Goal: Transaction & Acquisition: Purchase product/service

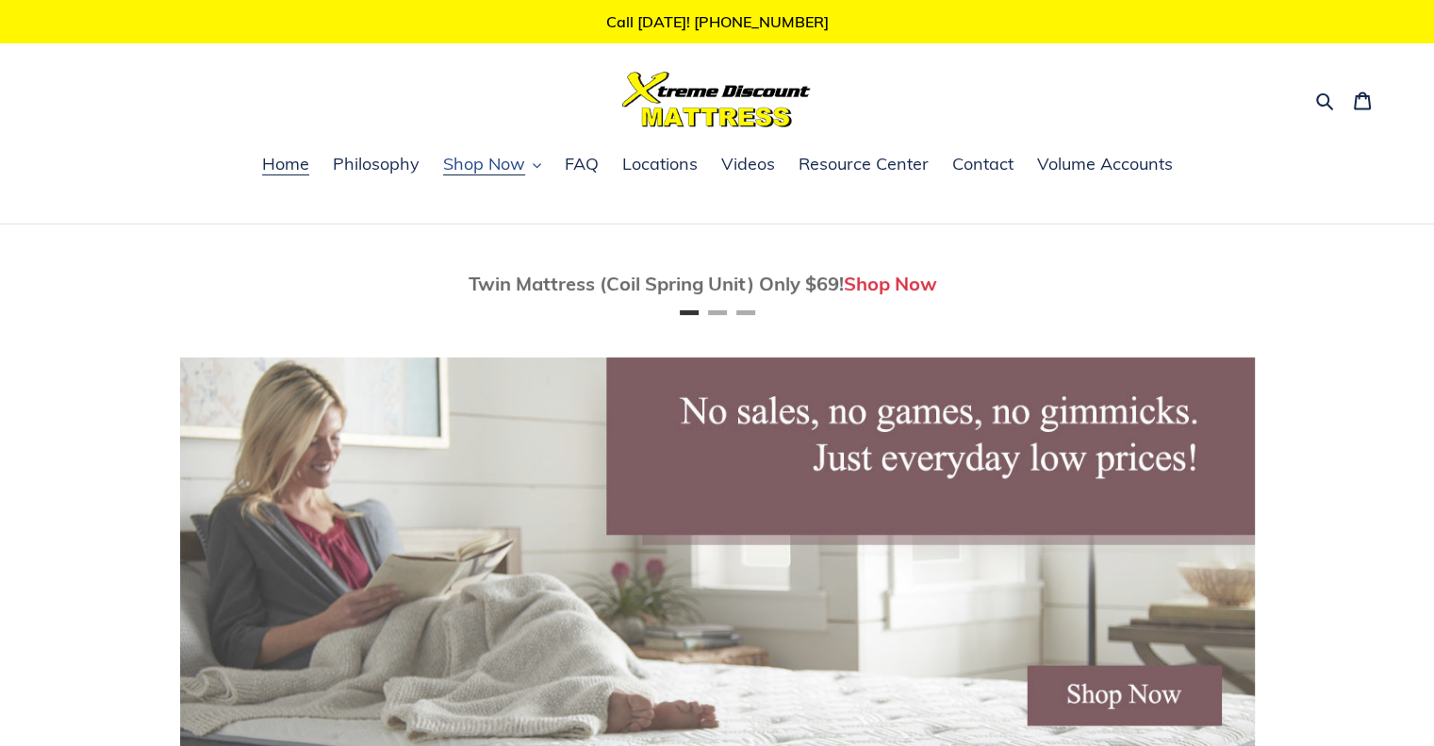
click at [521, 169] on span "Shop Now" at bounding box center [484, 164] width 82 height 23
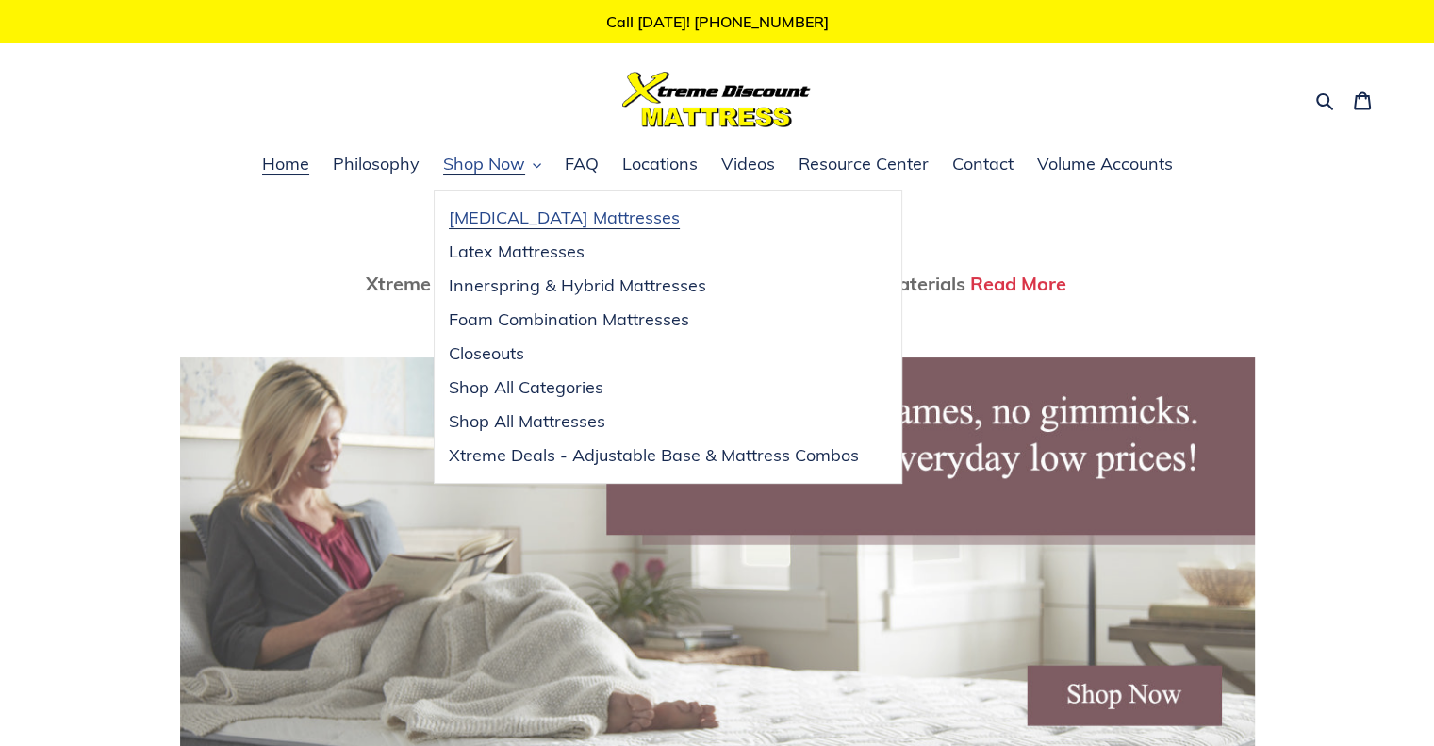
scroll to position [0, 2150]
click at [533, 215] on span "[MEDICAL_DATA] Mattresses" at bounding box center [564, 218] width 231 height 23
click at [498, 259] on span "Latex Mattresses" at bounding box center [517, 251] width 136 height 23
click at [517, 216] on span "[MEDICAL_DATA] Mattresses" at bounding box center [564, 218] width 231 height 23
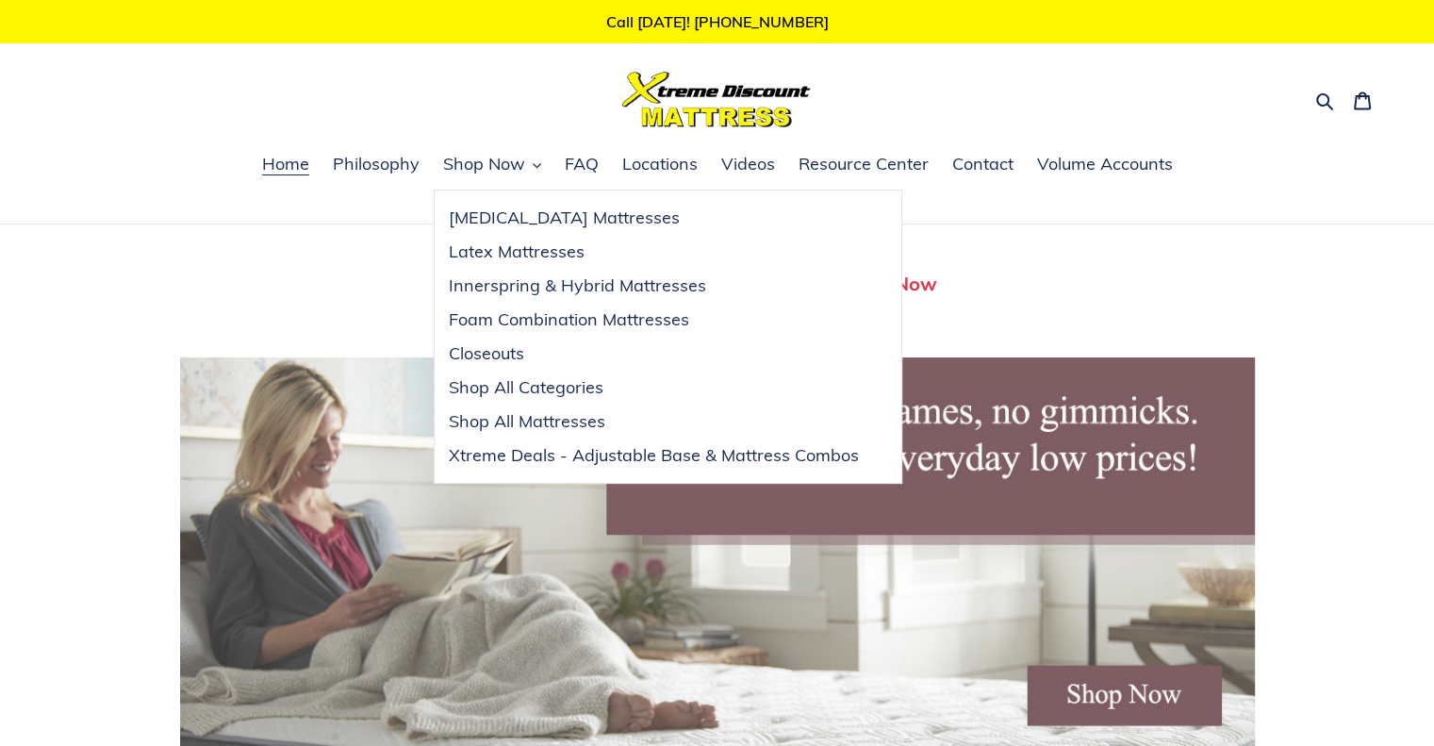
click at [78, 272] on div "Twin Mattress (Coil Spring Unit) Only $69! Shop Now Fully Adjustable Queen Base…" at bounding box center [717, 648] width 1434 height 849
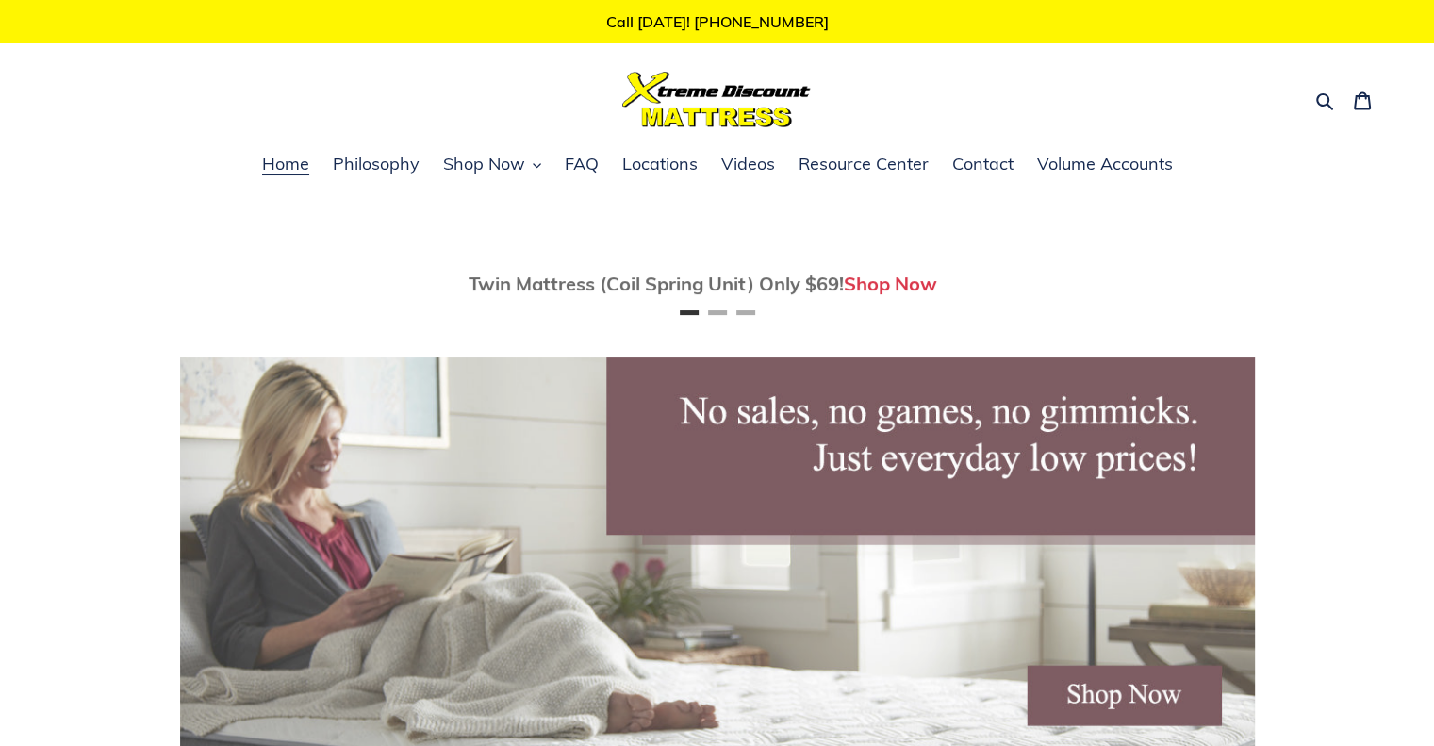
click at [132, 93] on div "Search Cart 0 items" at bounding box center [717, 100] width 1331 height 56
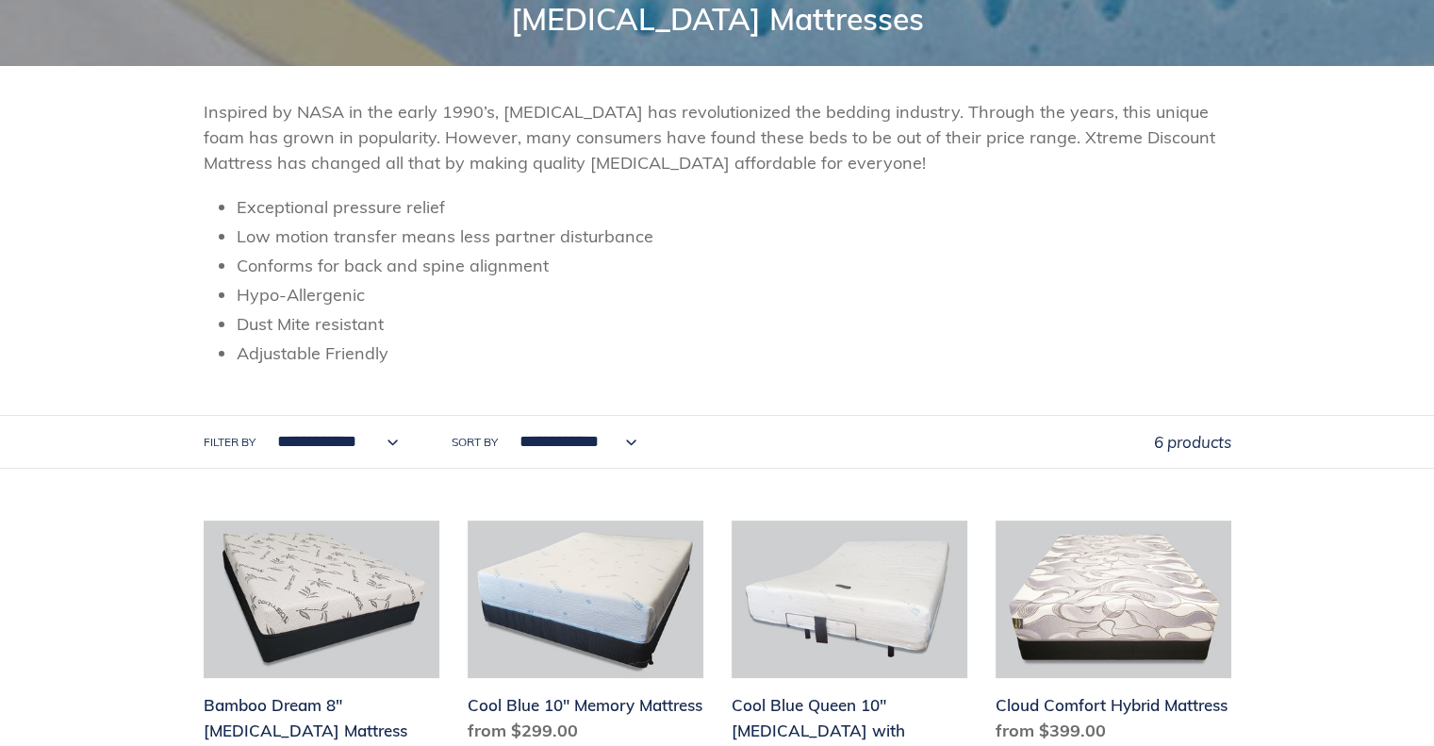
scroll to position [249, 0]
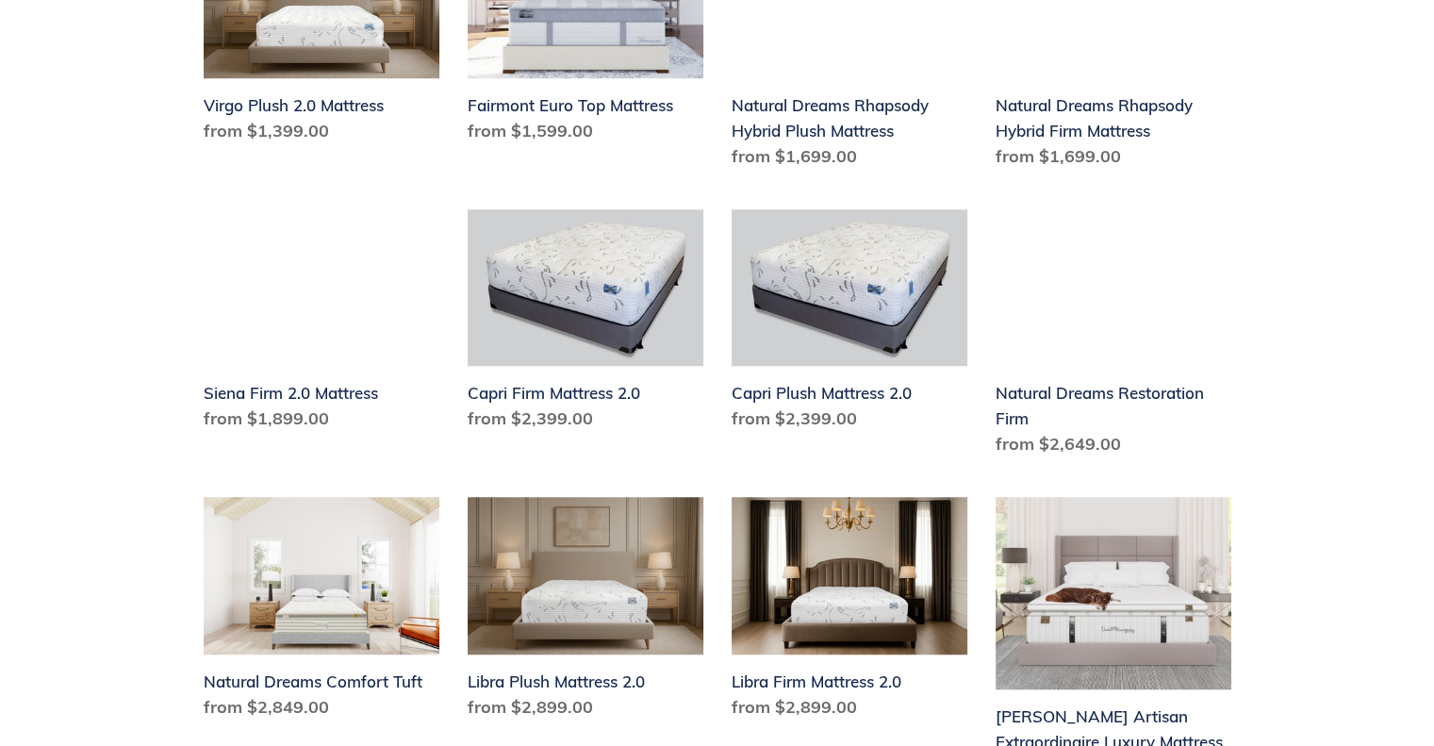
scroll to position [1298, 0]
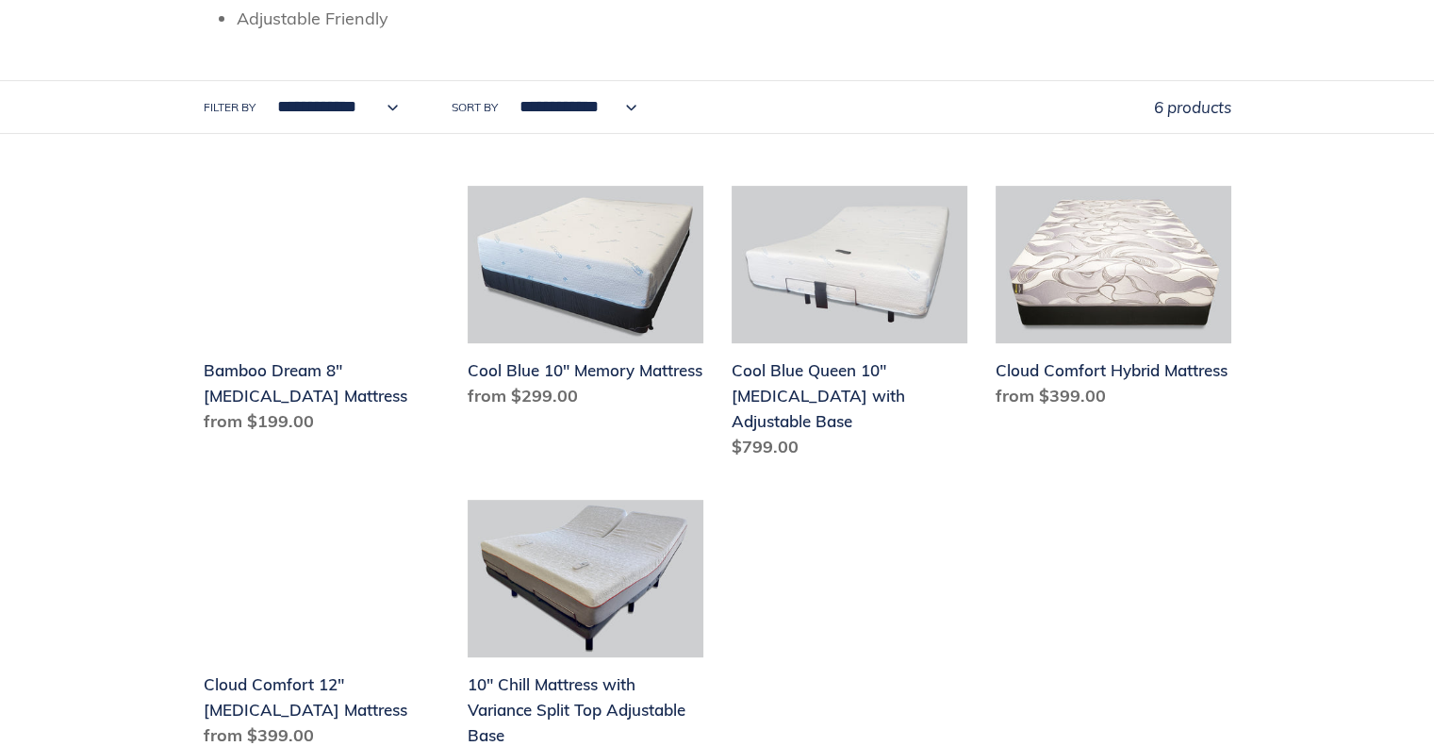
scroll to position [587, 0]
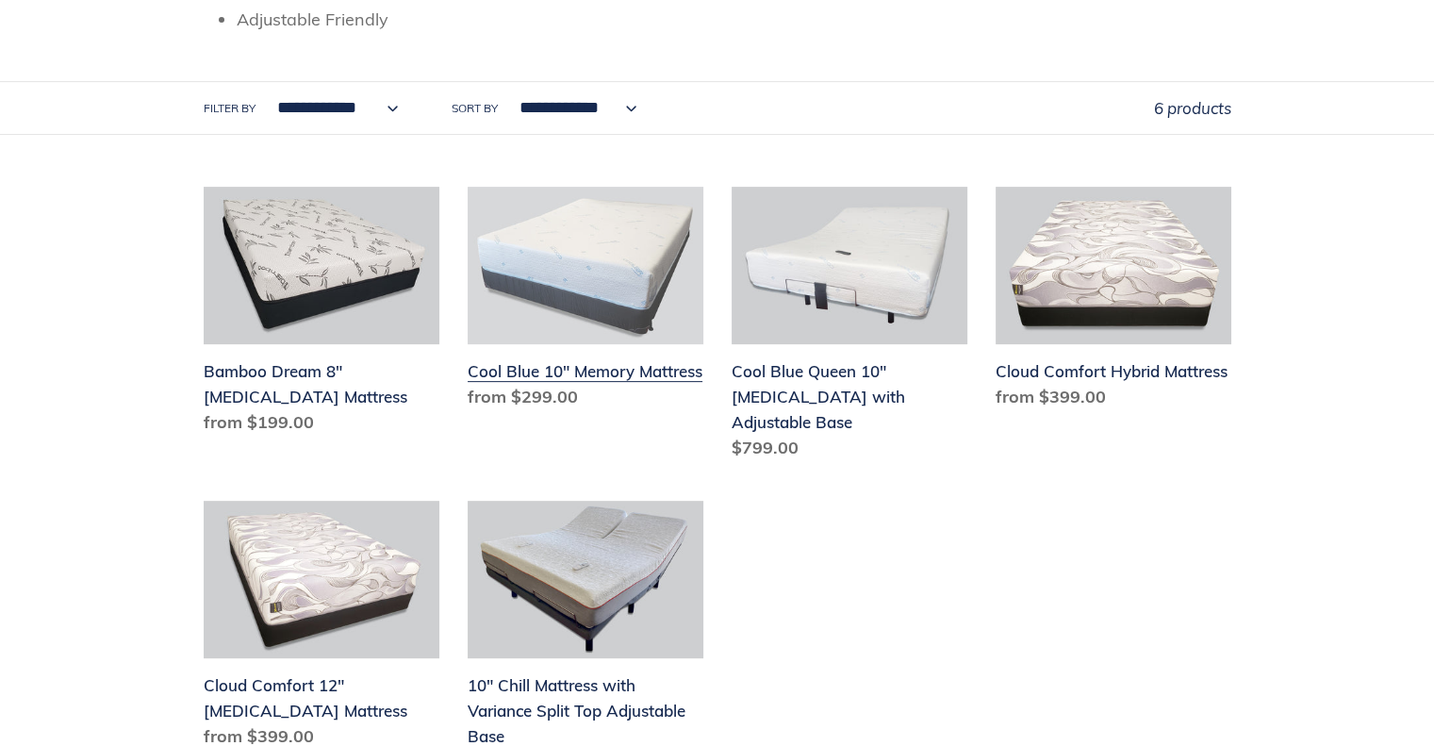
click at [607, 284] on link "Cool Blue 10" Memory Mattress" at bounding box center [586, 302] width 236 height 230
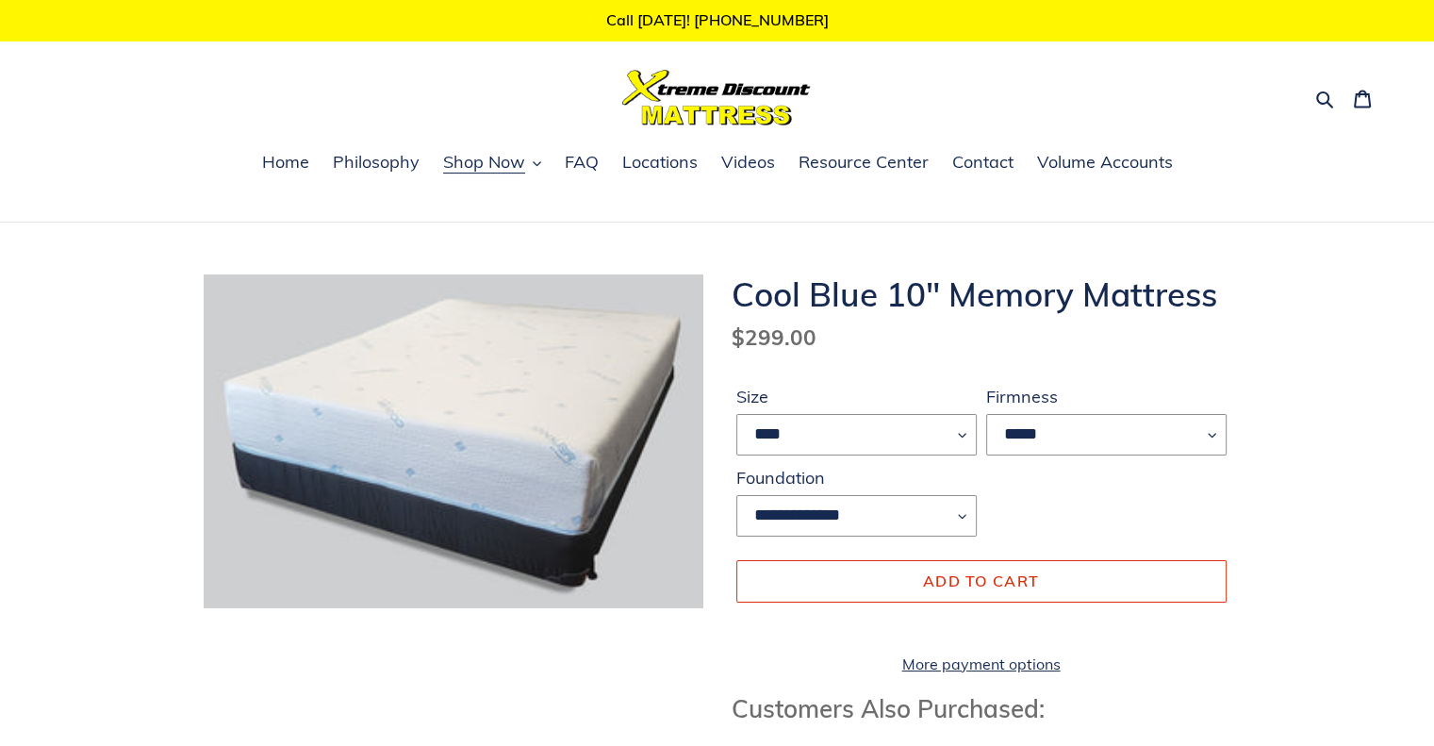
scroll to position [3, 0]
